Goal: Ask a question

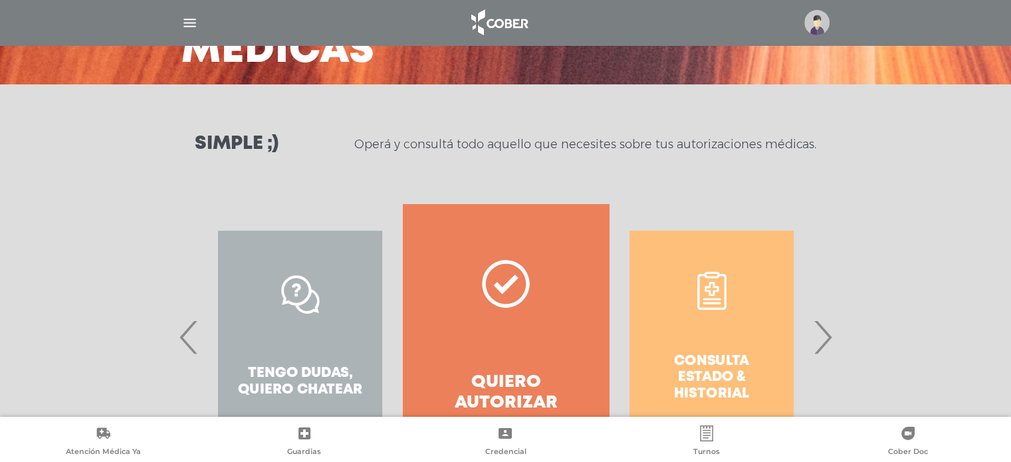
scroll to position [205, 0]
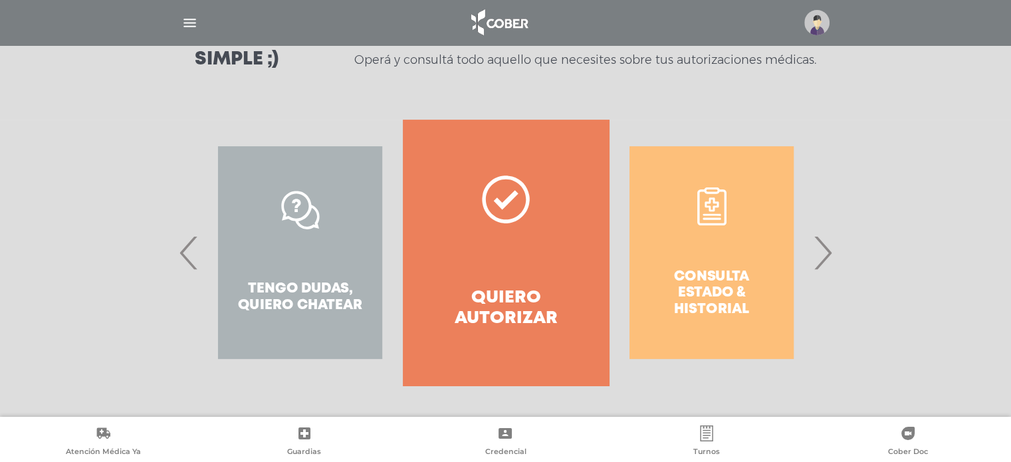
click at [718, 273] on div "Consulta estado & historial" at bounding box center [711, 253] width 205 height 266
click at [823, 256] on span "›" at bounding box center [823, 253] width 26 height 72
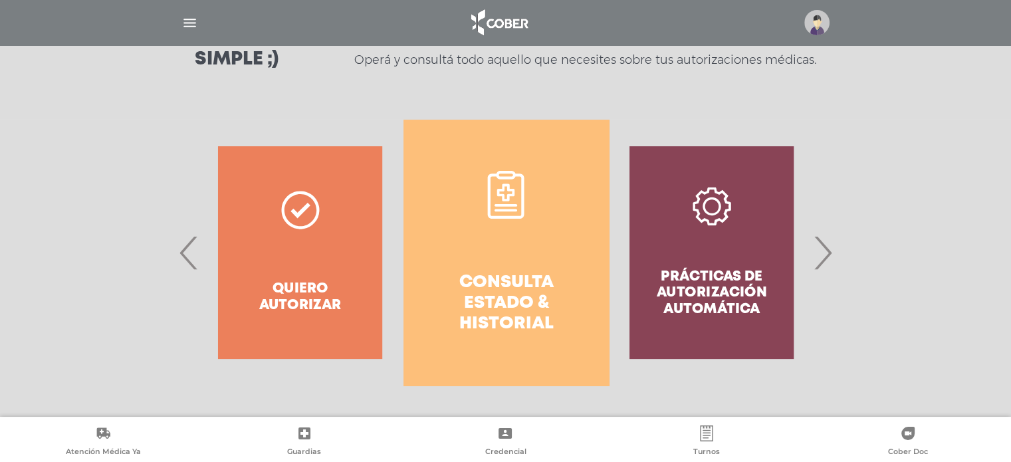
click at [521, 289] on h4 "Consulta estado & historial" at bounding box center [506, 304] width 158 height 62
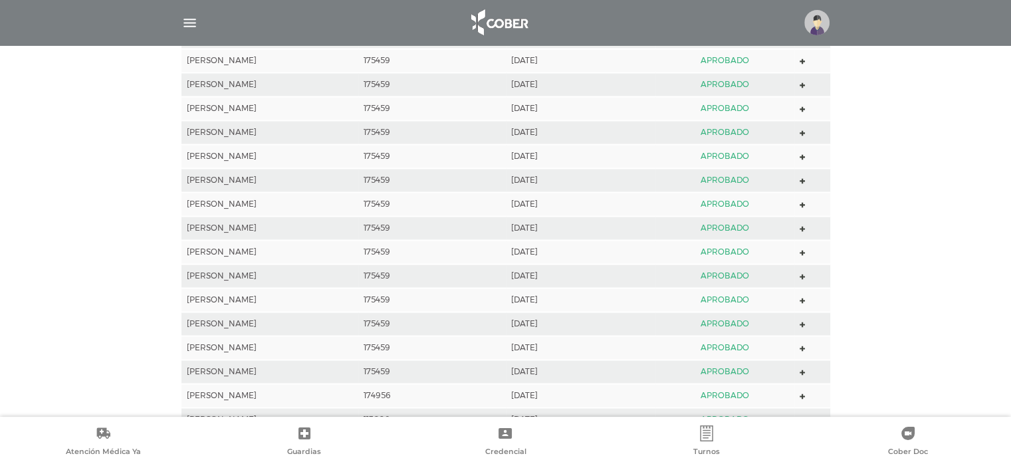
scroll to position [2086, 0]
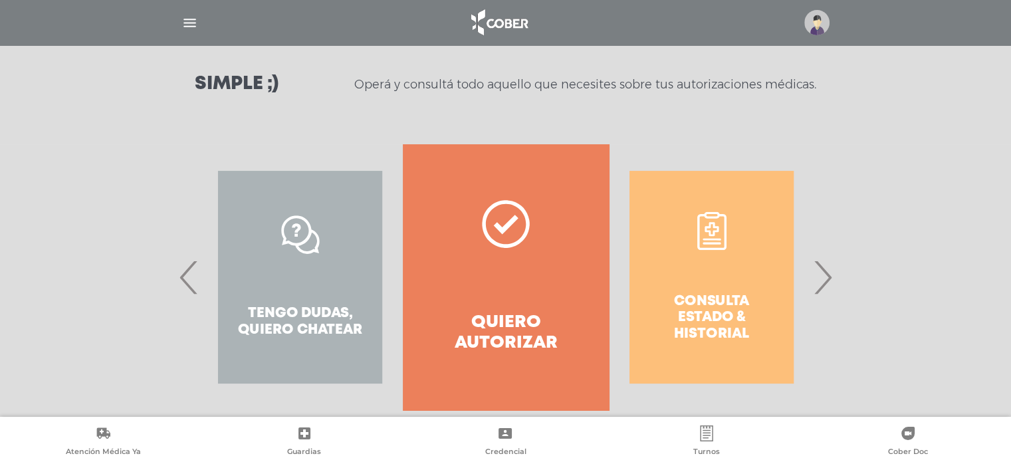
scroll to position [205, 0]
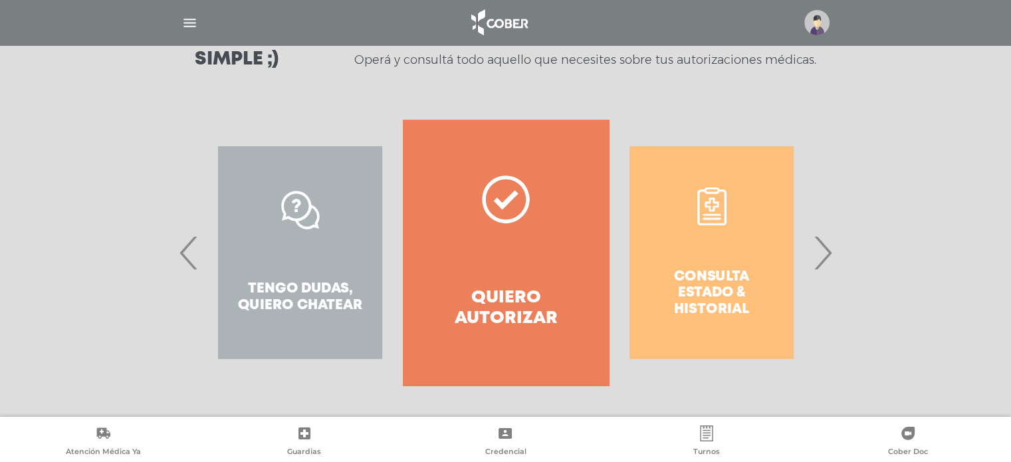
click at [191, 252] on span "‹" at bounding box center [189, 253] width 26 height 72
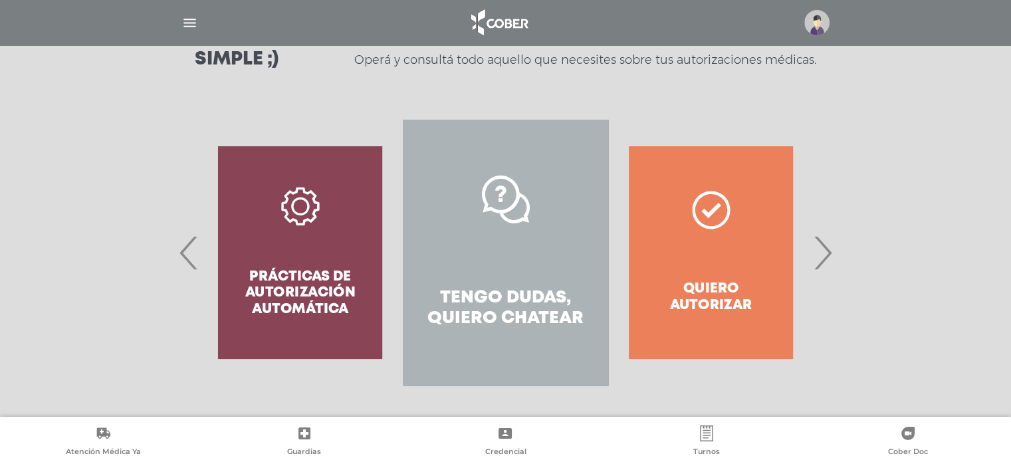
click at [476, 259] on link "Tengo dudas, quiero chatear" at bounding box center [505, 253] width 205 height 266
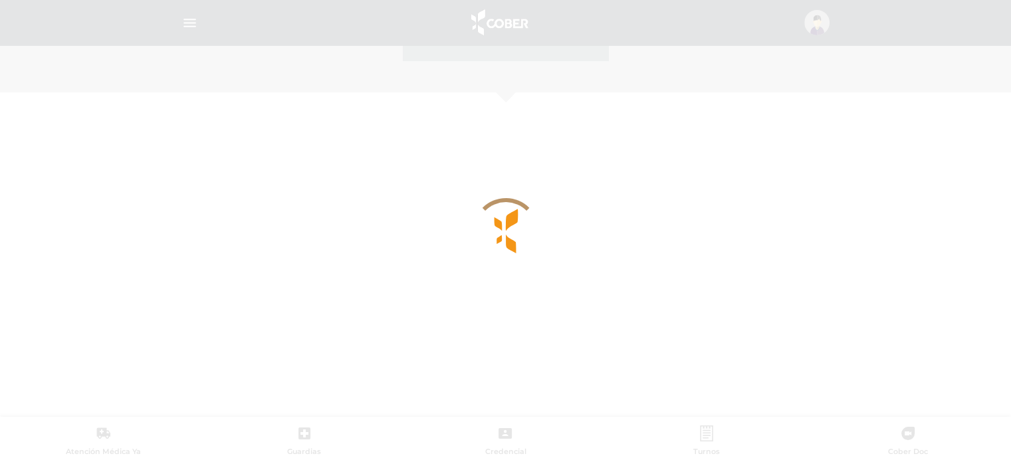
scroll to position [577, 0]
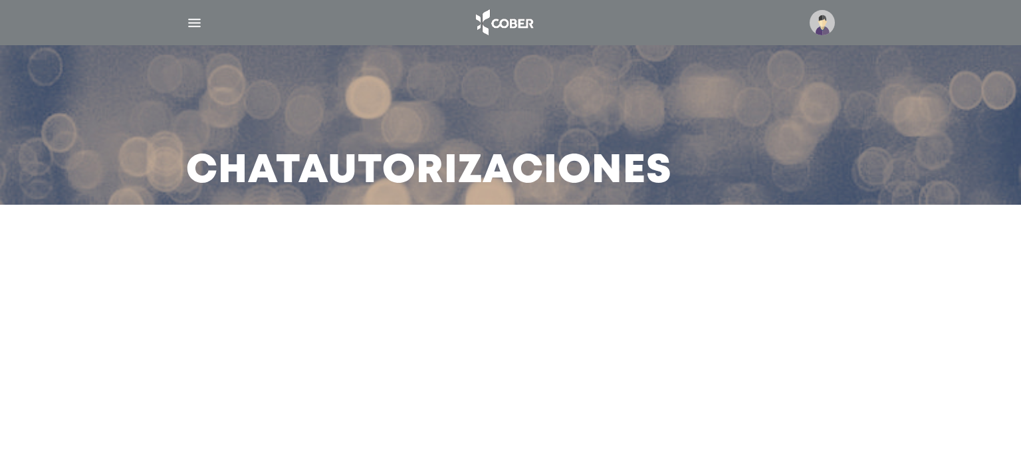
click at [487, 283] on main "Chat Autorizaciones" at bounding box center [510, 231] width 1021 height 462
click at [193, 21] on img "button" at bounding box center [194, 23] width 17 height 17
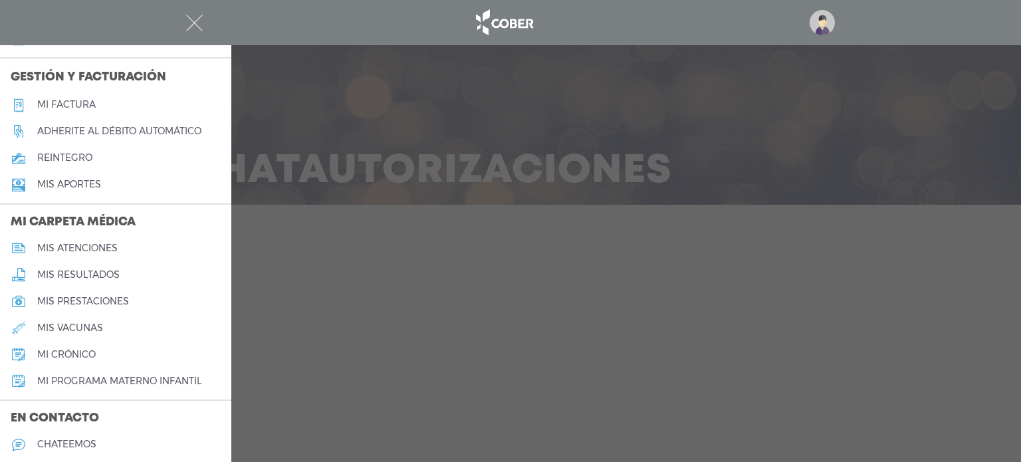
scroll to position [564, 0]
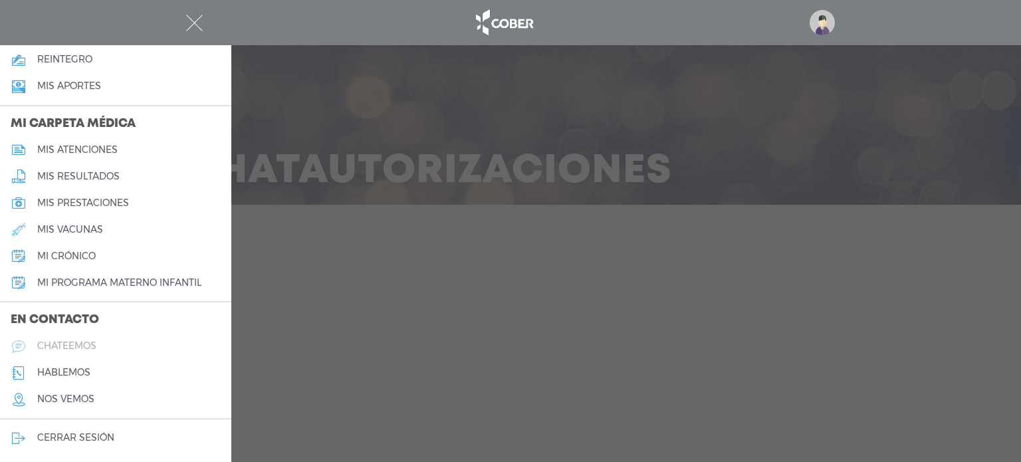
click at [82, 348] on h5 "chateemos" at bounding box center [66, 345] width 59 height 11
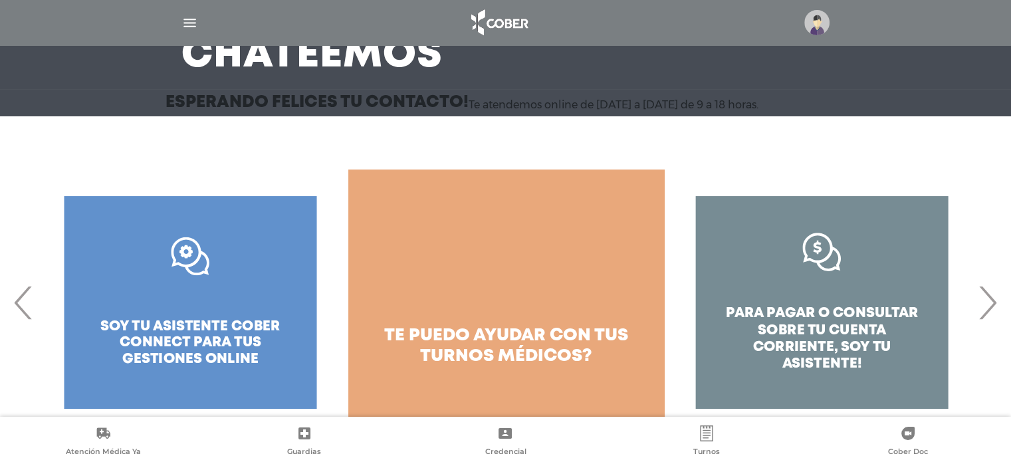
scroll to position [134, 0]
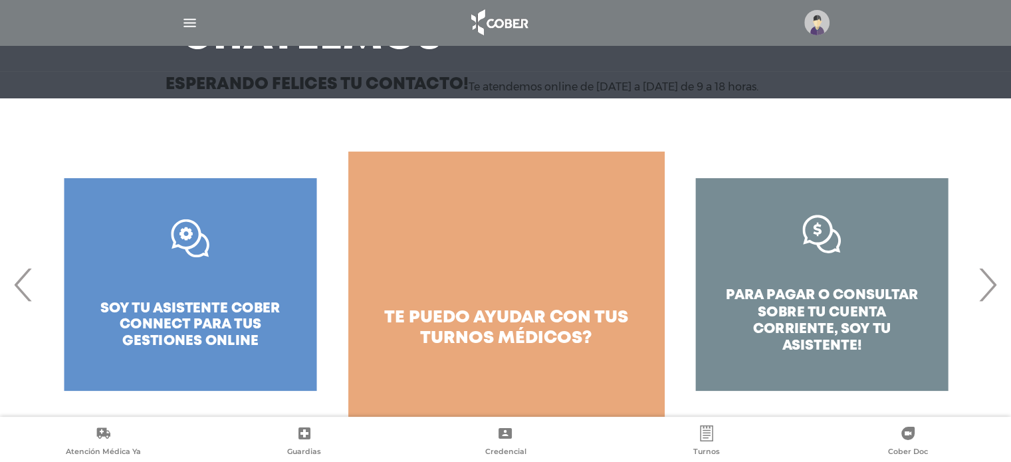
click at [25, 281] on span "‹" at bounding box center [24, 285] width 26 height 72
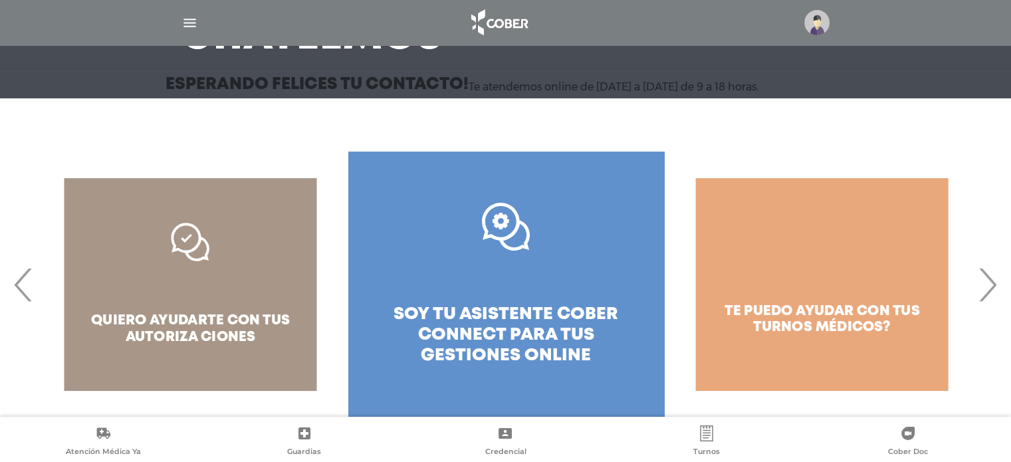
click at [25, 281] on span "‹" at bounding box center [24, 285] width 26 height 72
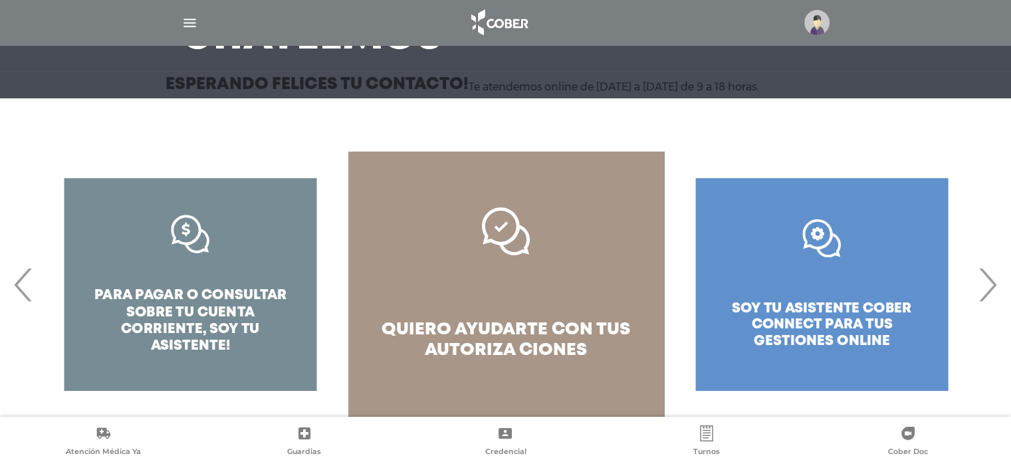
click at [485, 330] on span "quiero ayudarte con tus" at bounding box center [506, 330] width 249 height 16
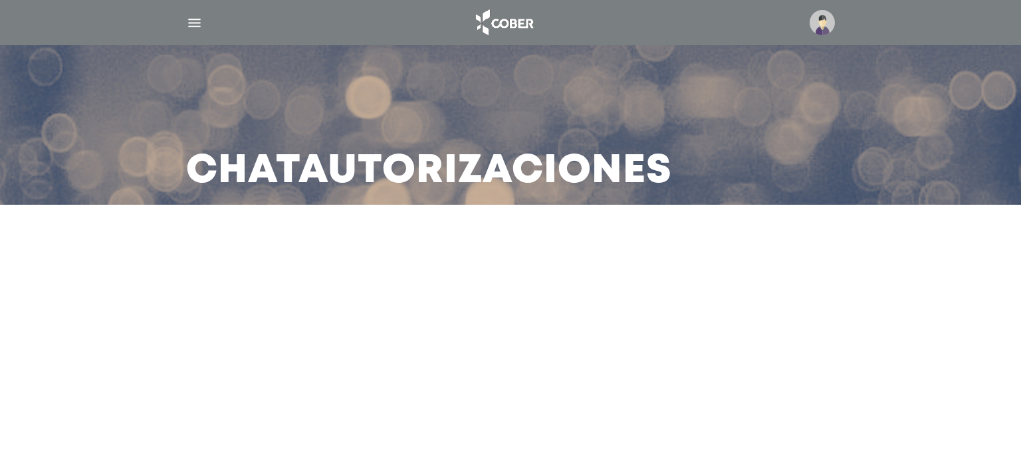
click at [193, 25] on img "button" at bounding box center [194, 23] width 17 height 17
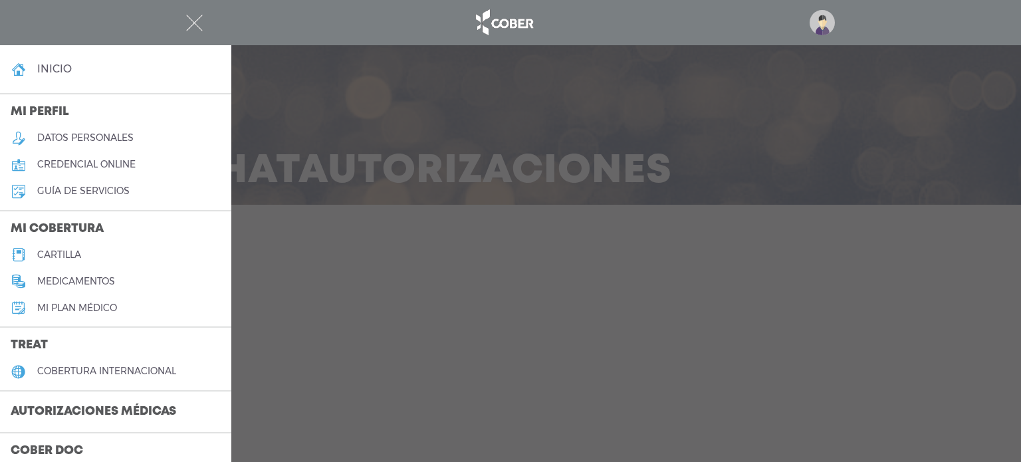
click at [100, 406] on h3 "Autorizaciones médicas" at bounding box center [93, 412] width 187 height 25
